Goal: Information Seeking & Learning: Learn about a topic

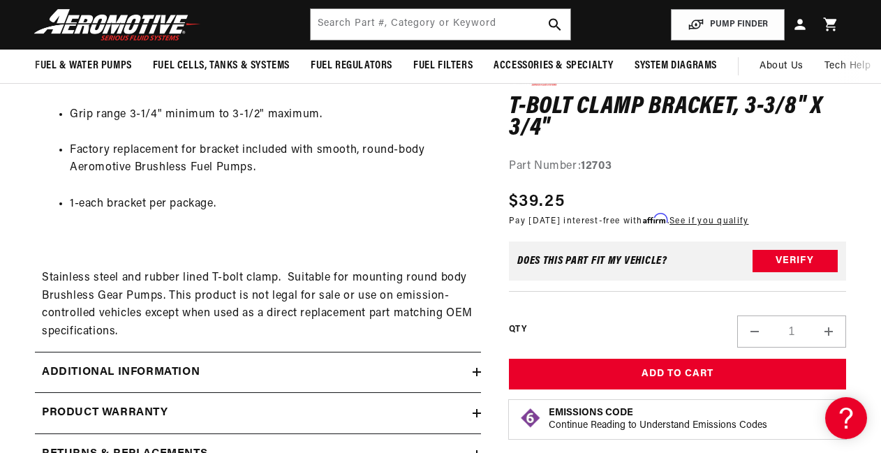
scroll to position [768, 0]
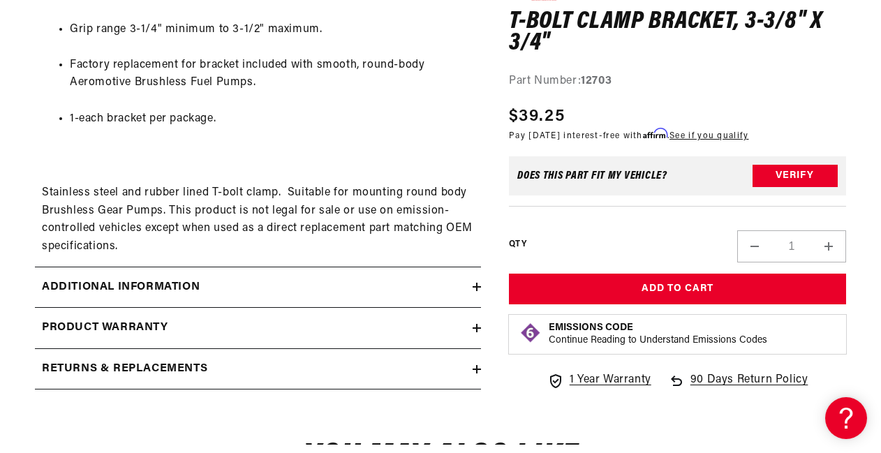
click at [211, 283] on div "Additional information" at bounding box center [254, 287] width 438 height 18
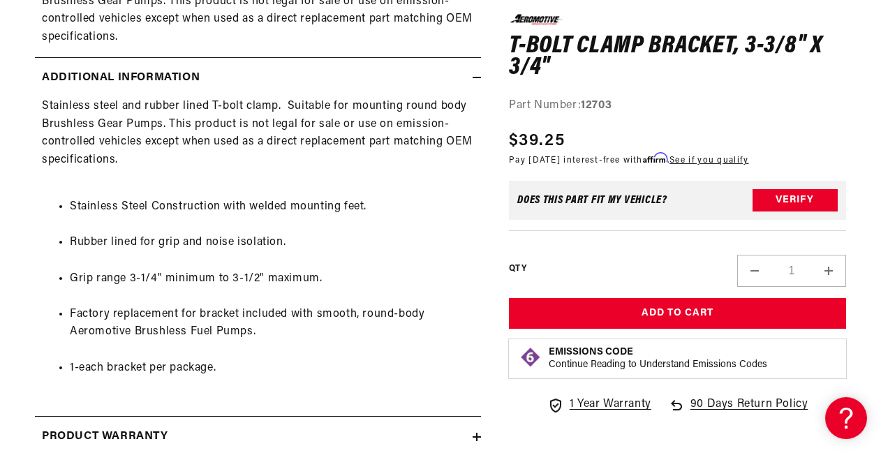
scroll to position [1465, 0]
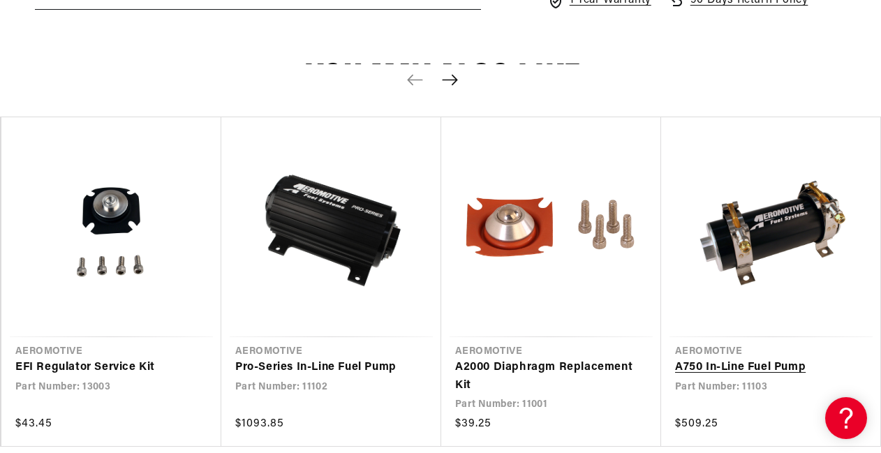
click at [701, 364] on link "A750 In-Line Fuel Pump" at bounding box center [764, 368] width 178 height 18
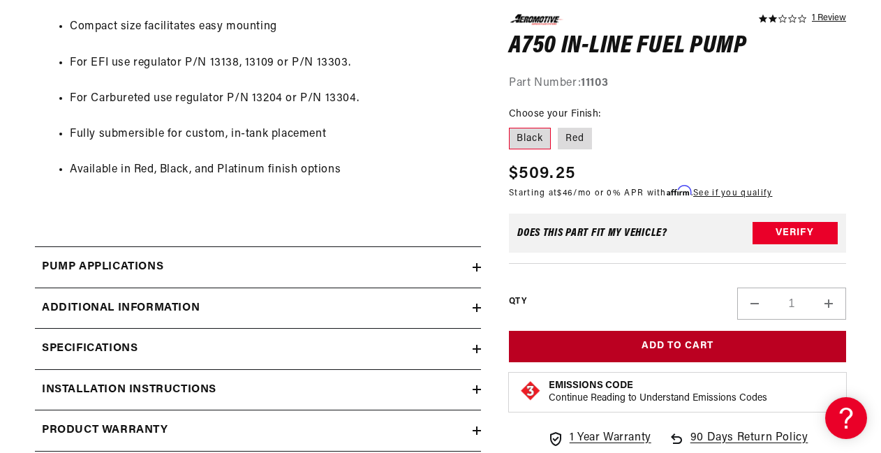
scroll to position [1116, 0]
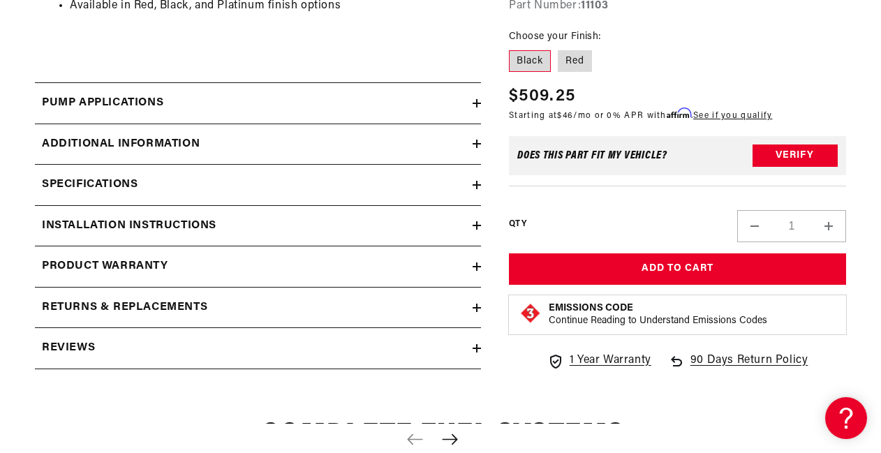
click at [128, 185] on h2 "Specifications" at bounding box center [90, 185] width 96 height 18
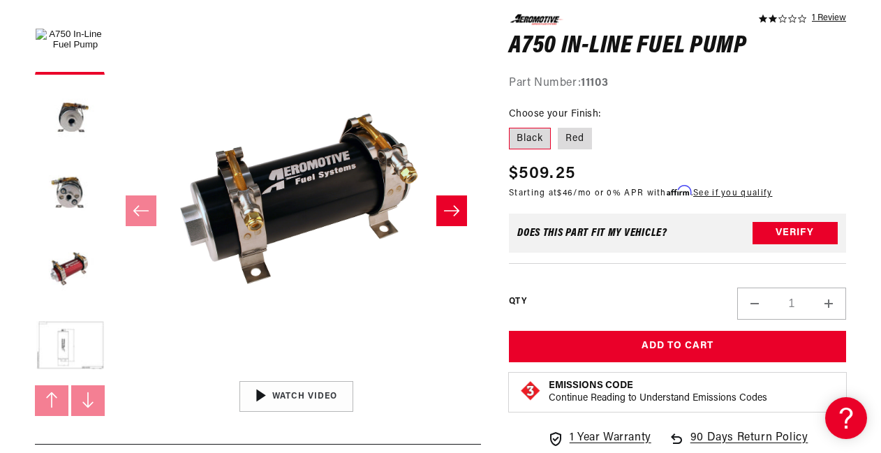
scroll to position [279, 0]
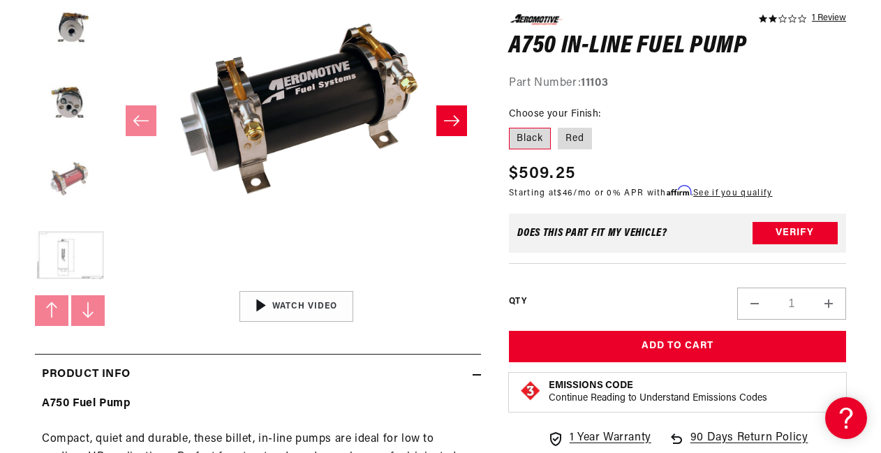
click at [69, 179] on button "Load image 4 in gallery view" at bounding box center [70, 180] width 70 height 70
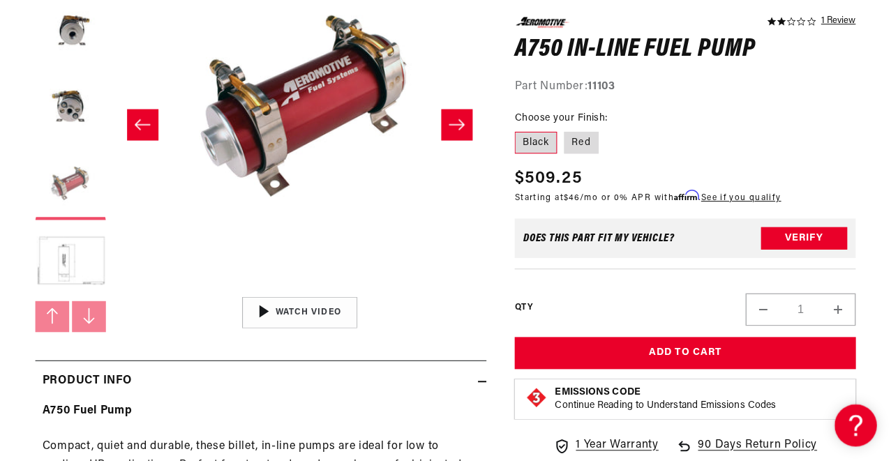
scroll to position [0, 1107]
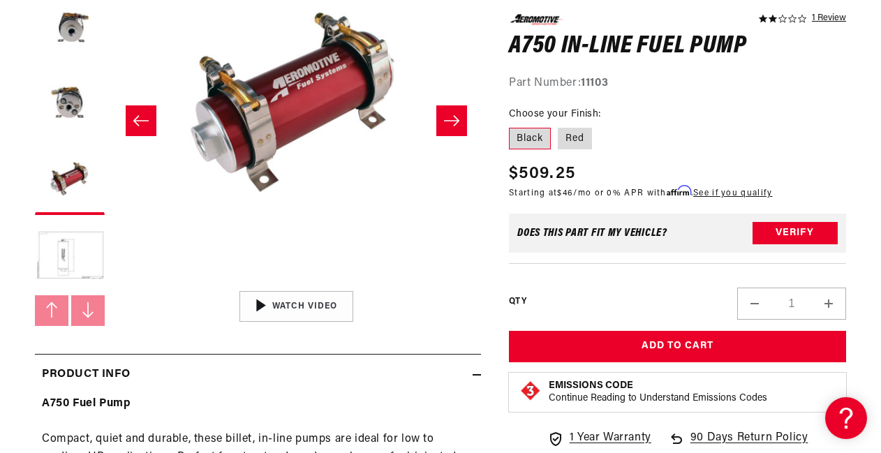
click at [112, 284] on button "Open media 4 in modal" at bounding box center [112, 284] width 0 height 0
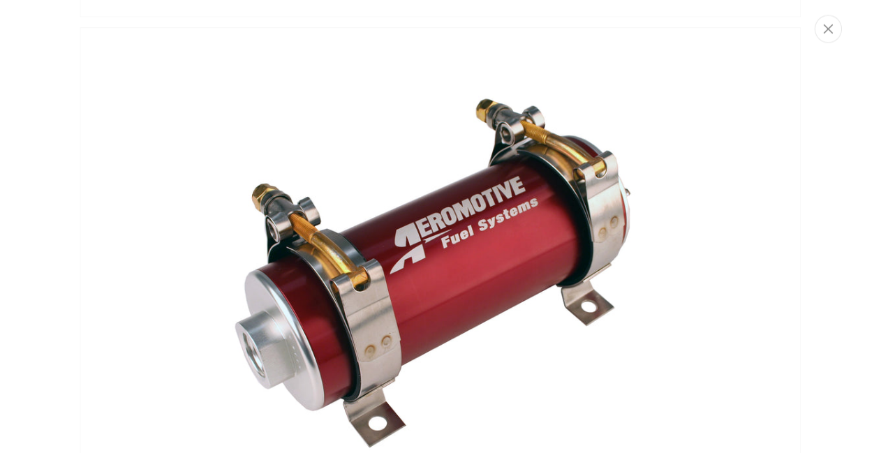
scroll to position [1511, 0]
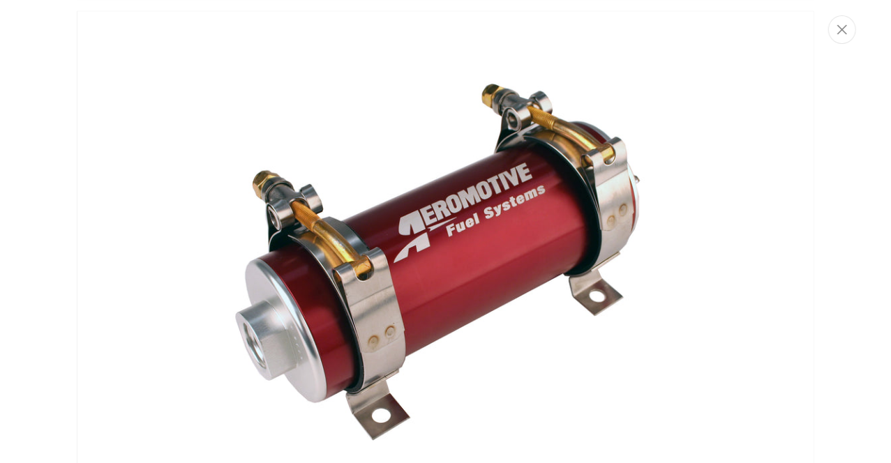
click at [381, 394] on img "Media gallery" at bounding box center [446, 256] width 738 height 492
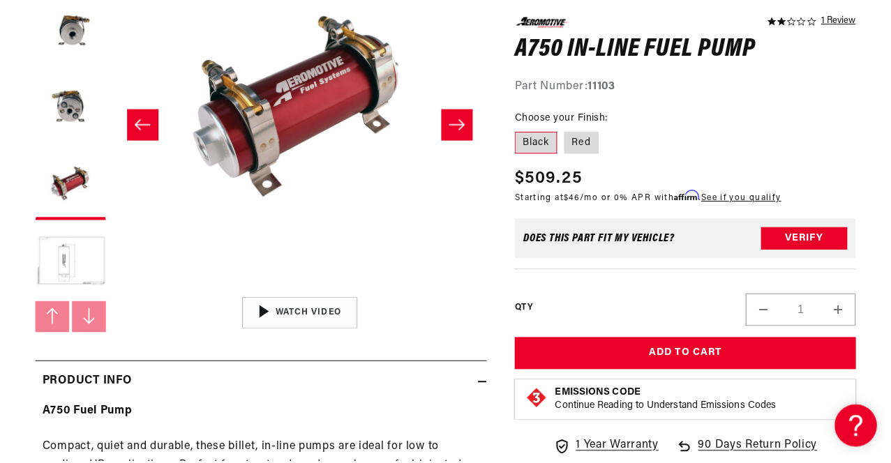
scroll to position [1489, 0]
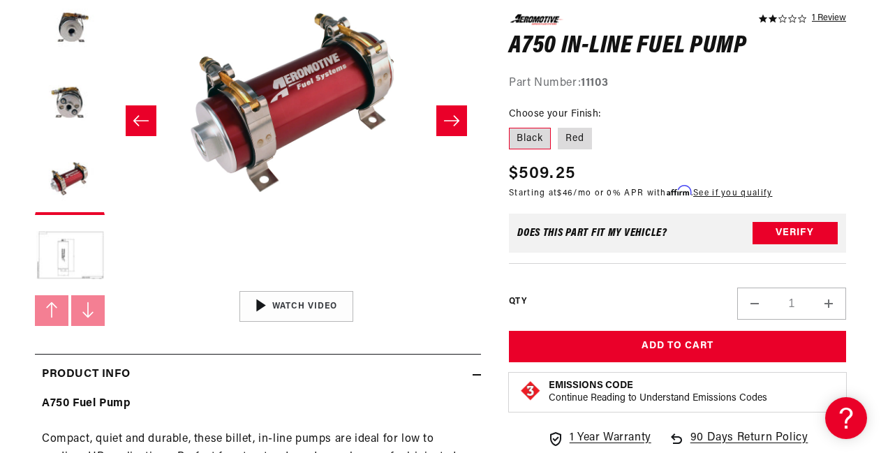
click at [112, 284] on button "Open media 4 in modal" at bounding box center [112, 284] width 0 height 0
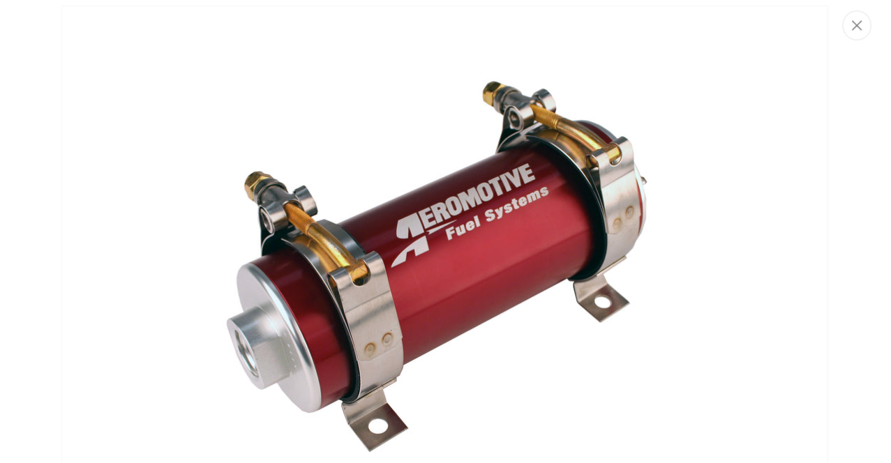
scroll to position [279, 0]
